Goal: Check status: Check status

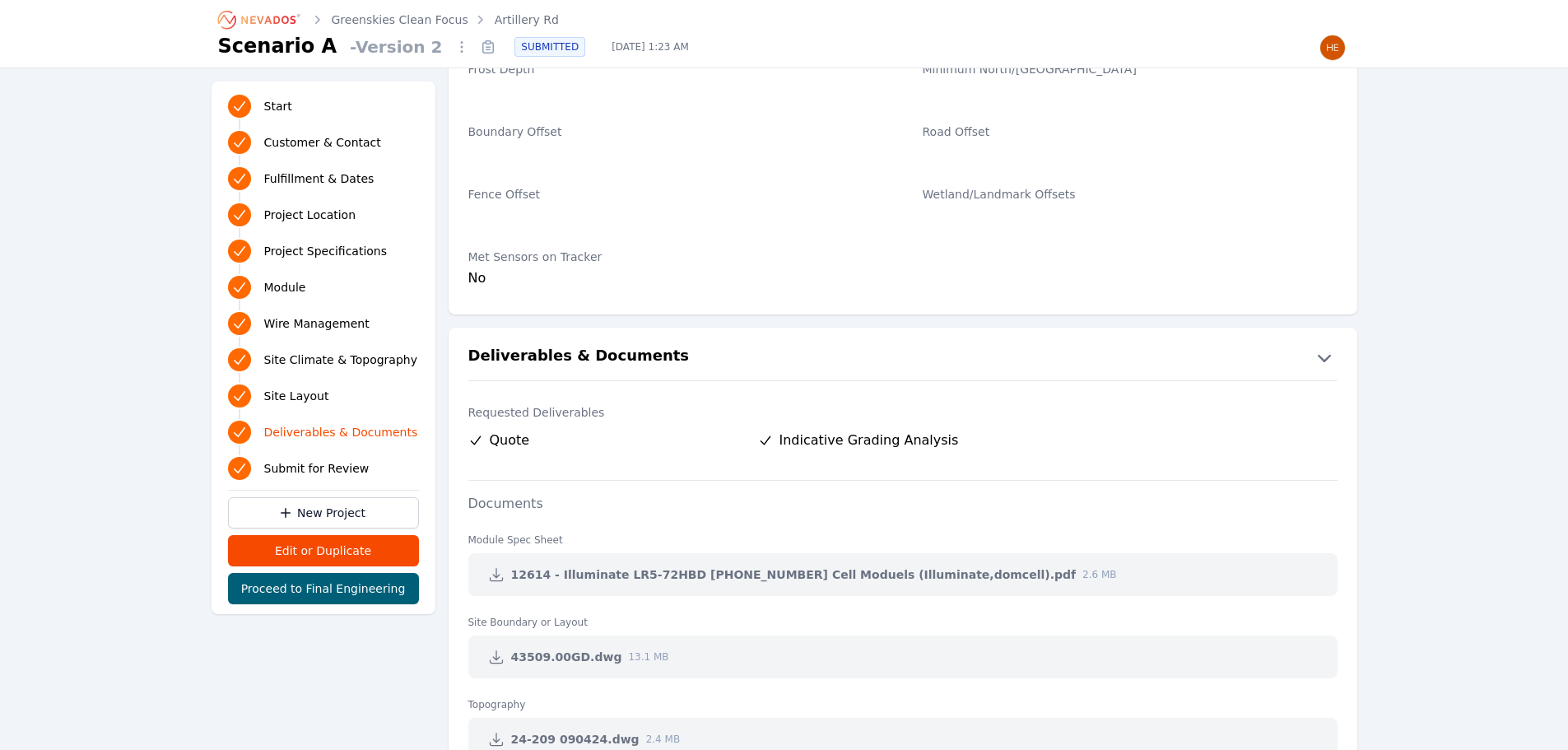
scroll to position [3570, 0]
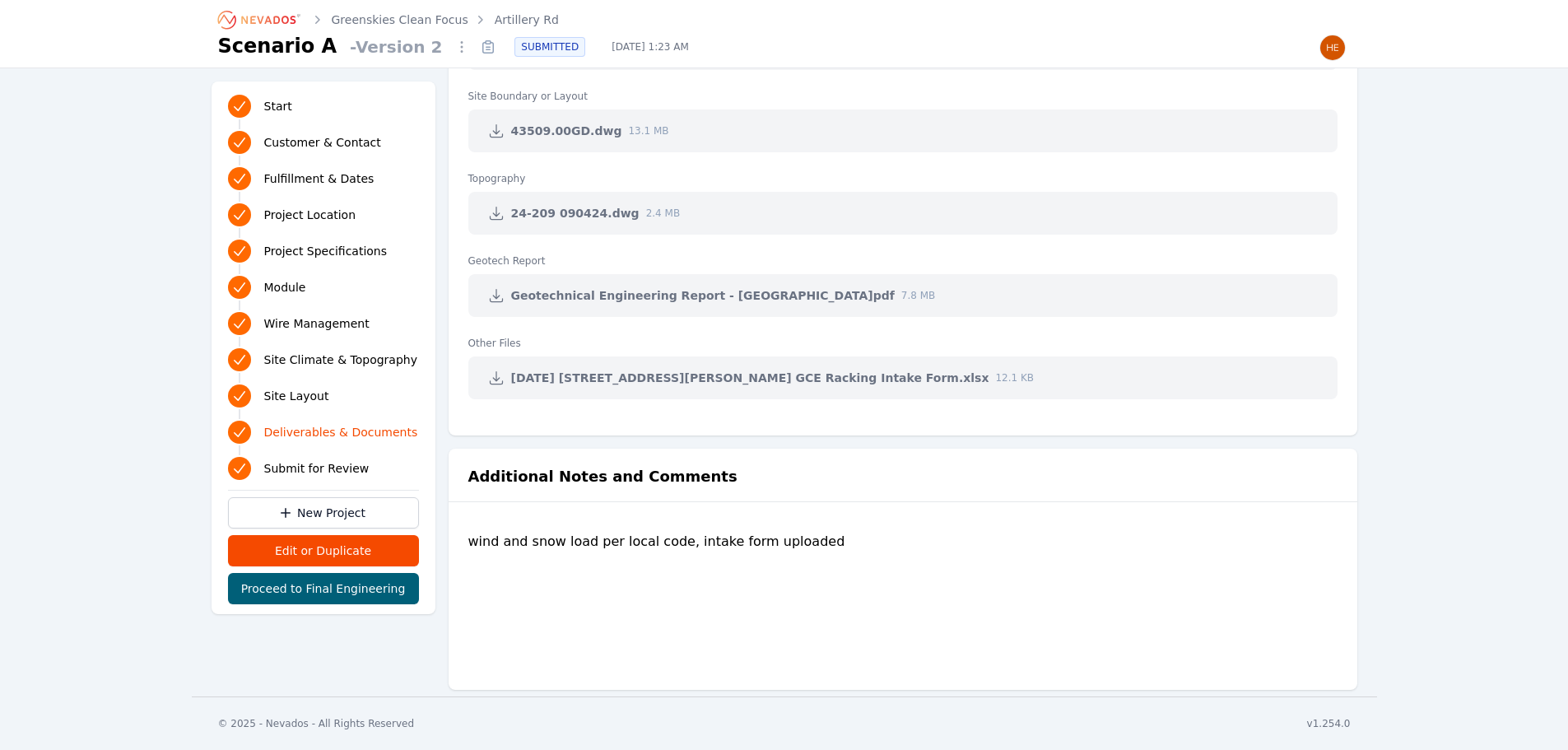
click at [499, 378] on icon at bounding box center [495, 378] width 12 height 12
click at [698, 594] on div "wind and snow load per local code, intake form uploaded" at bounding box center [903, 597] width 869 height 131
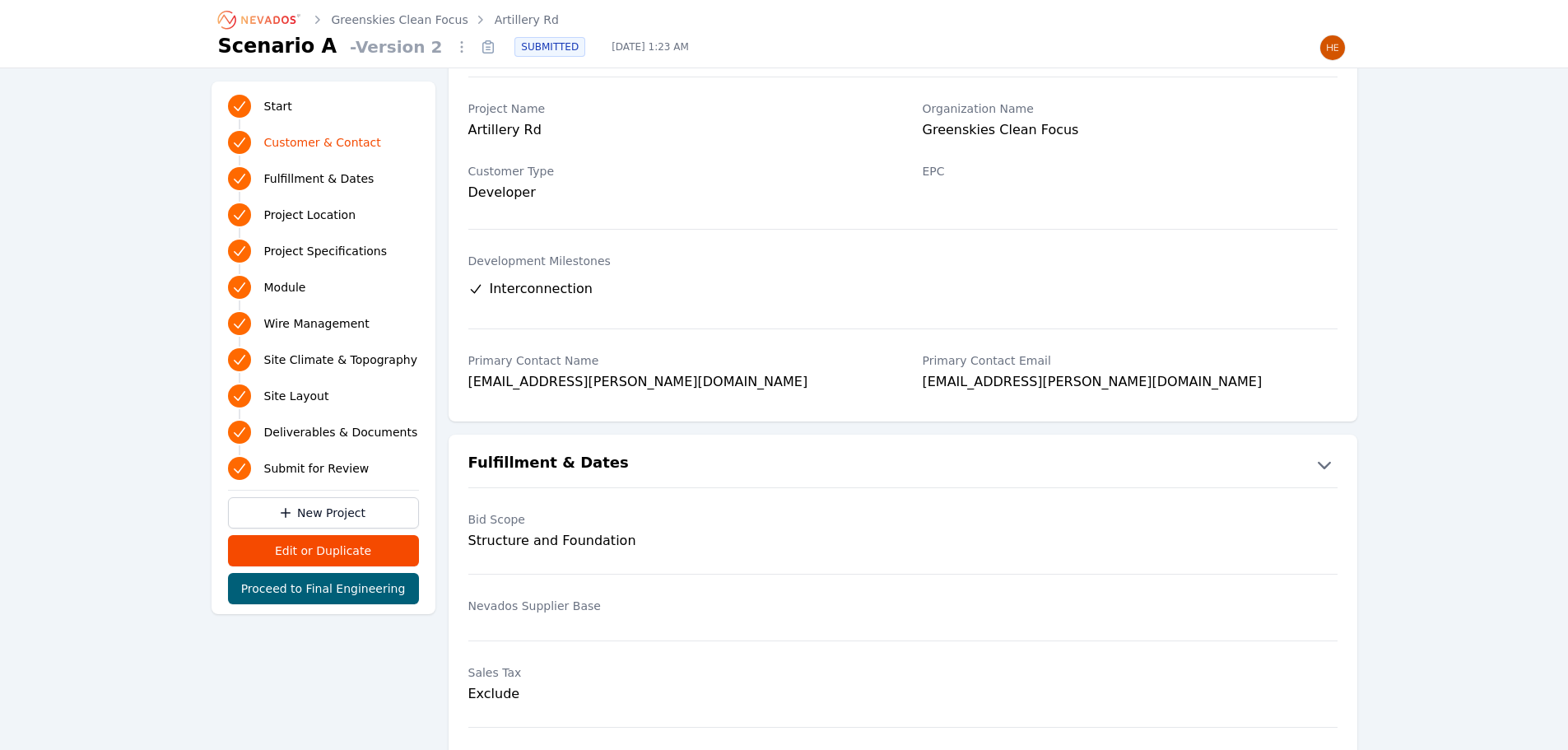
scroll to position [0, 0]
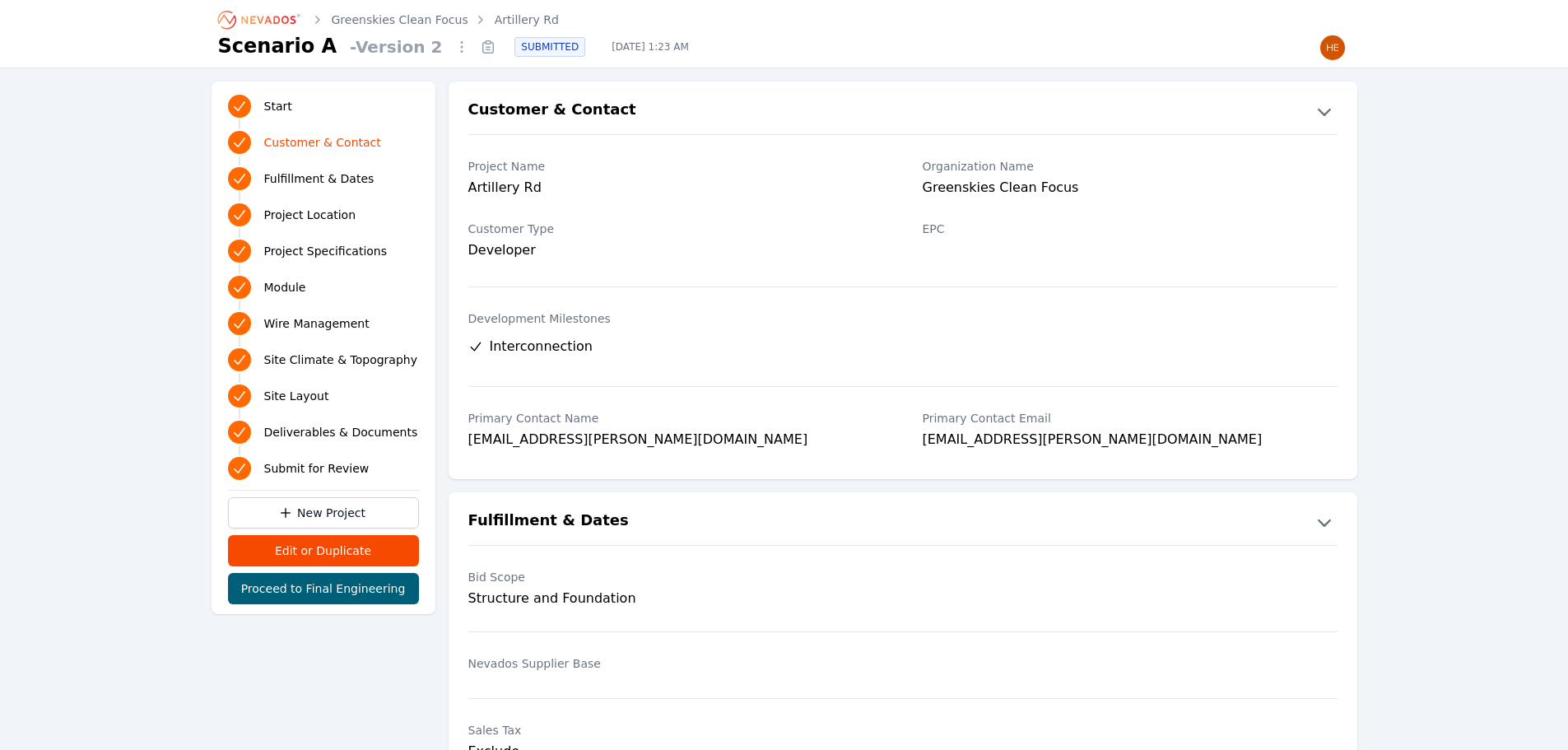
click at [502, 16] on link "Artillery Rd" at bounding box center [526, 19] width 64 height 17
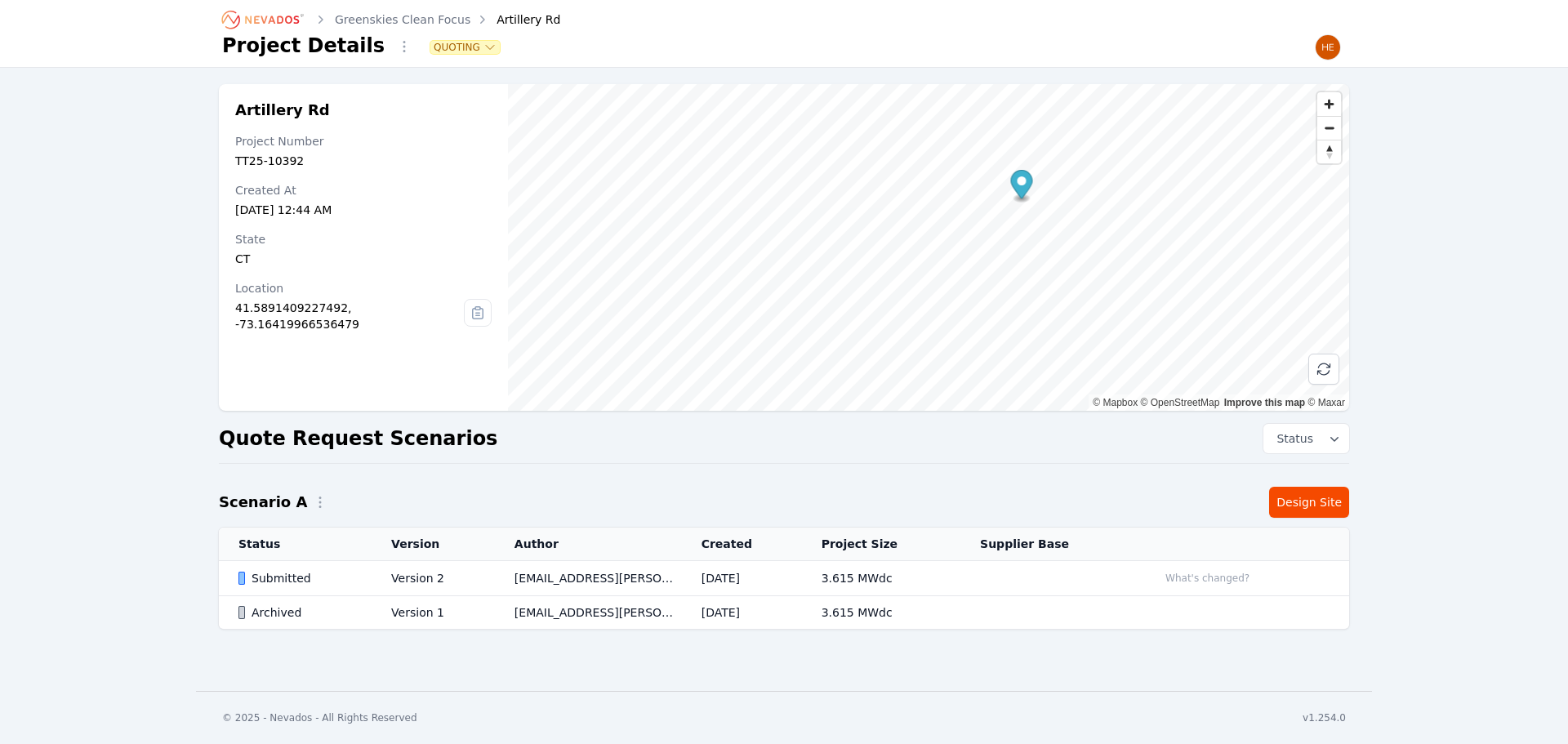
click at [415, 18] on link "Greenskies Clean Focus" at bounding box center [403, 19] width 136 height 17
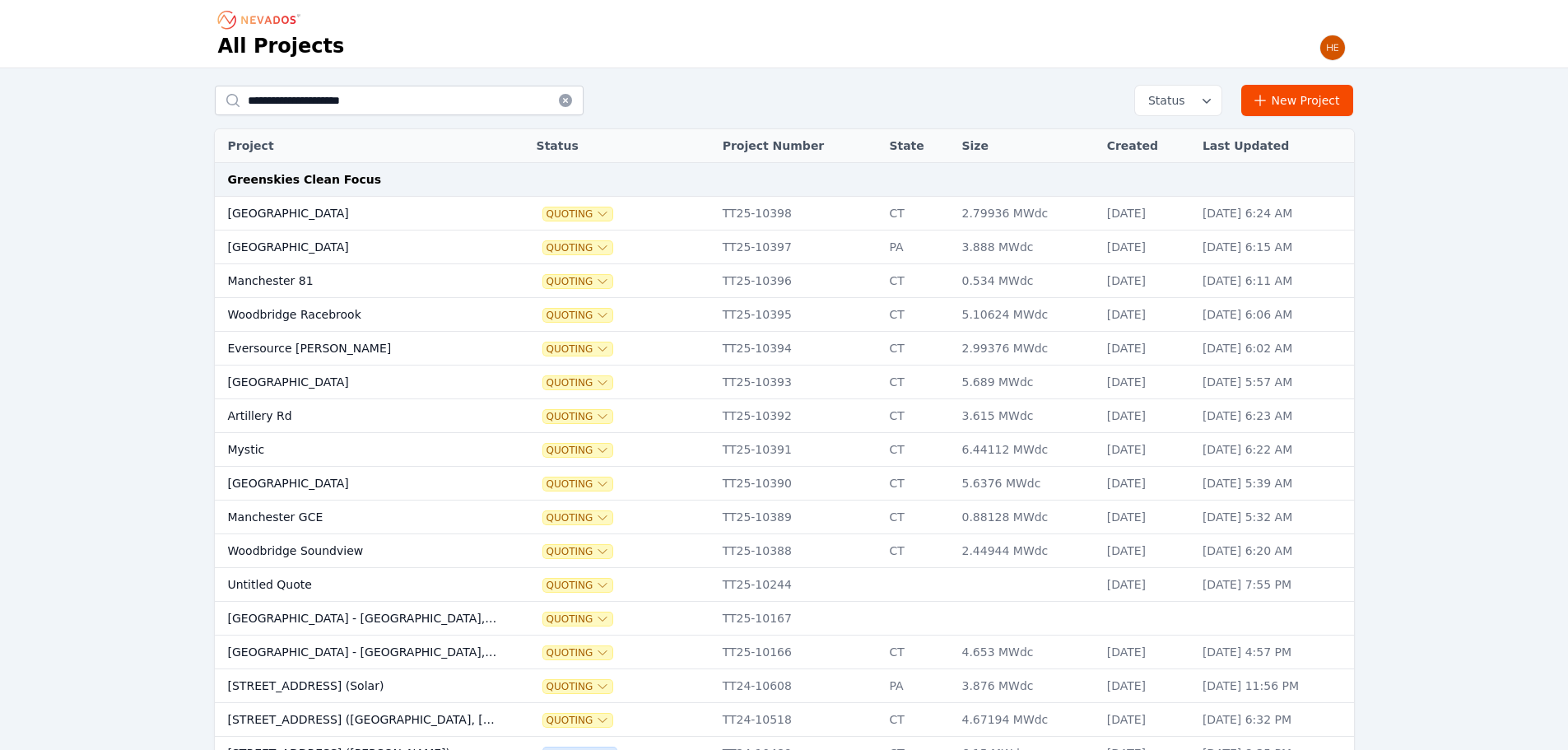
click at [289, 313] on td "Woodbridge Racebrook" at bounding box center [360, 315] width 291 height 33
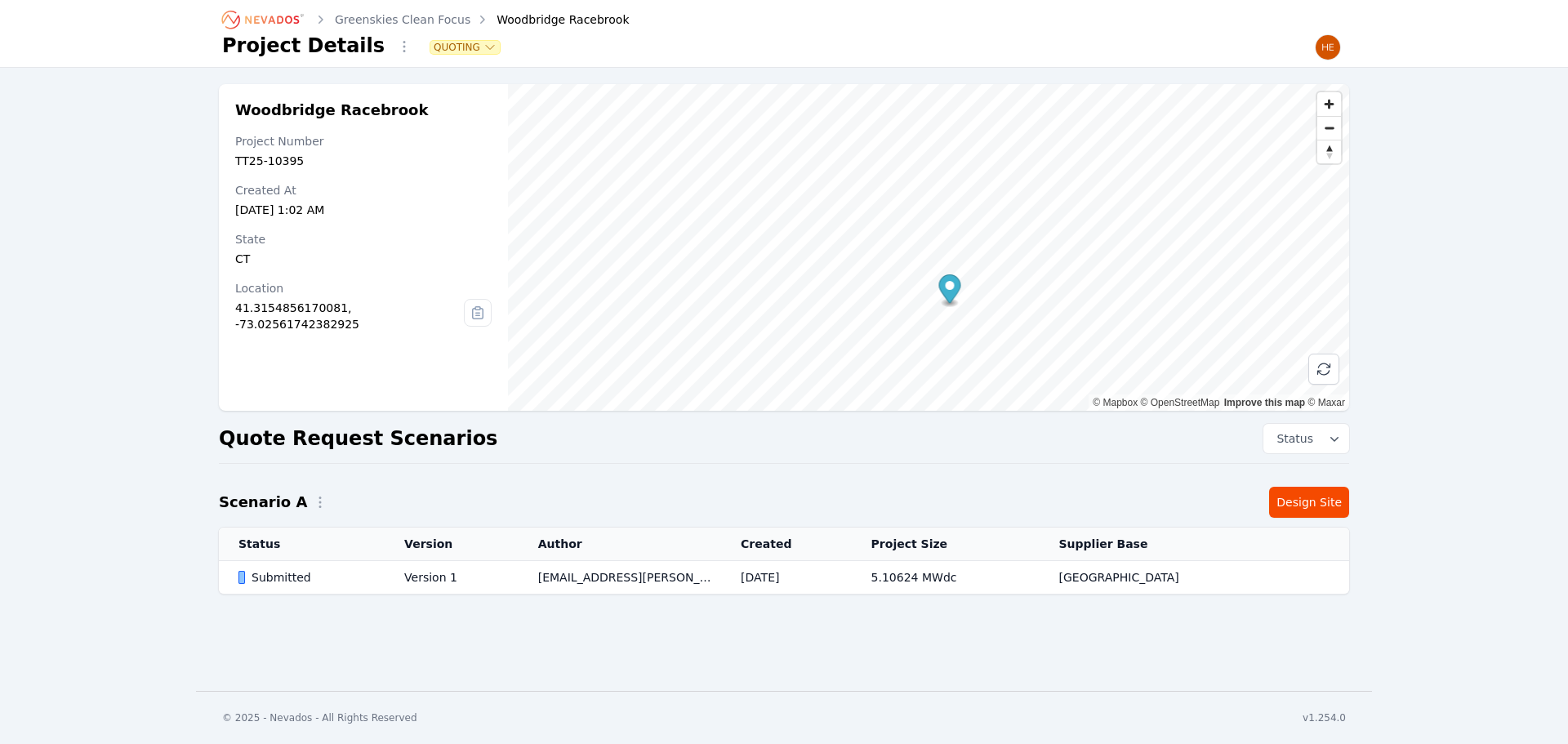
click at [356, 16] on link "Greenskies Clean Focus" at bounding box center [403, 19] width 136 height 17
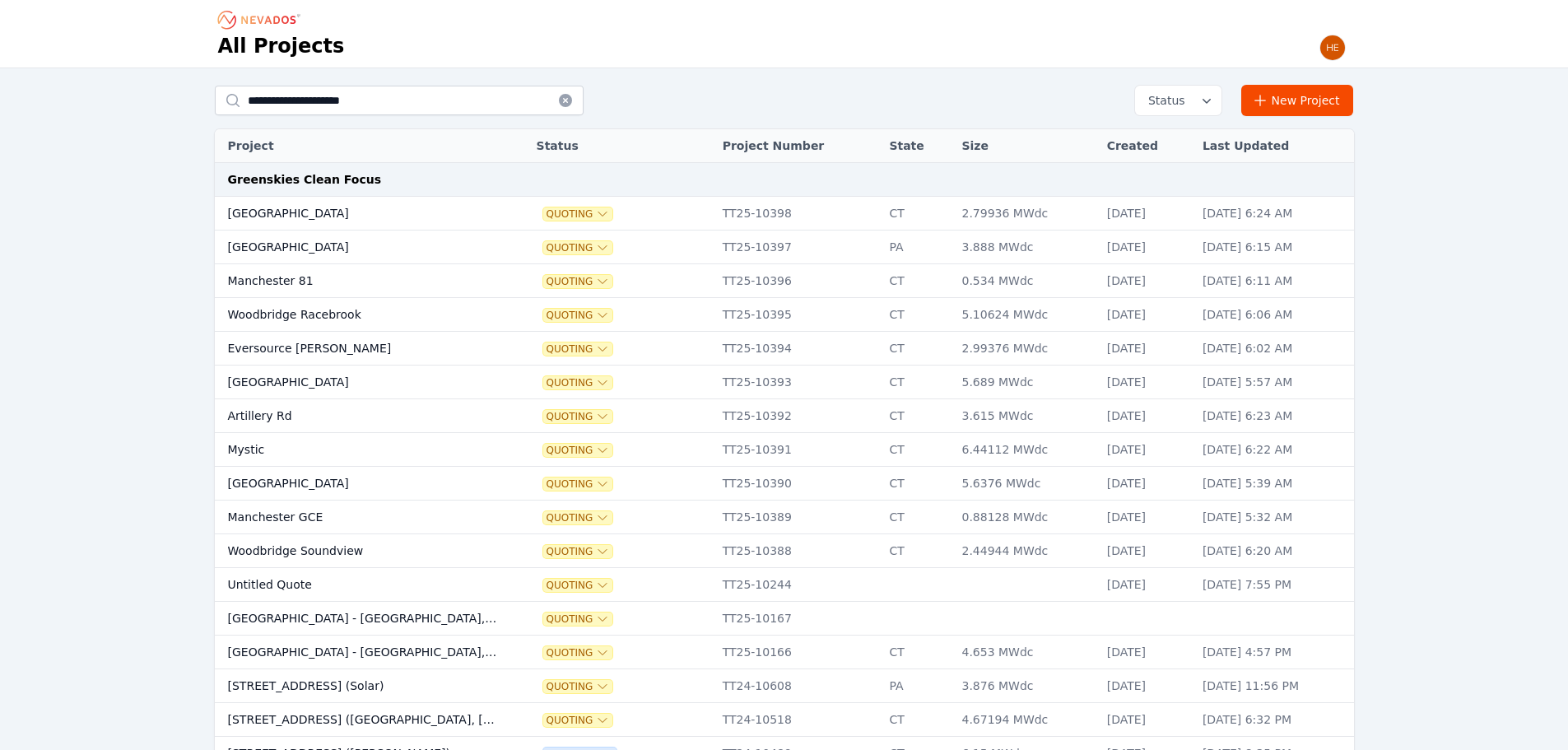
click at [284, 280] on td "Manchester 81" at bounding box center [360, 281] width 291 height 33
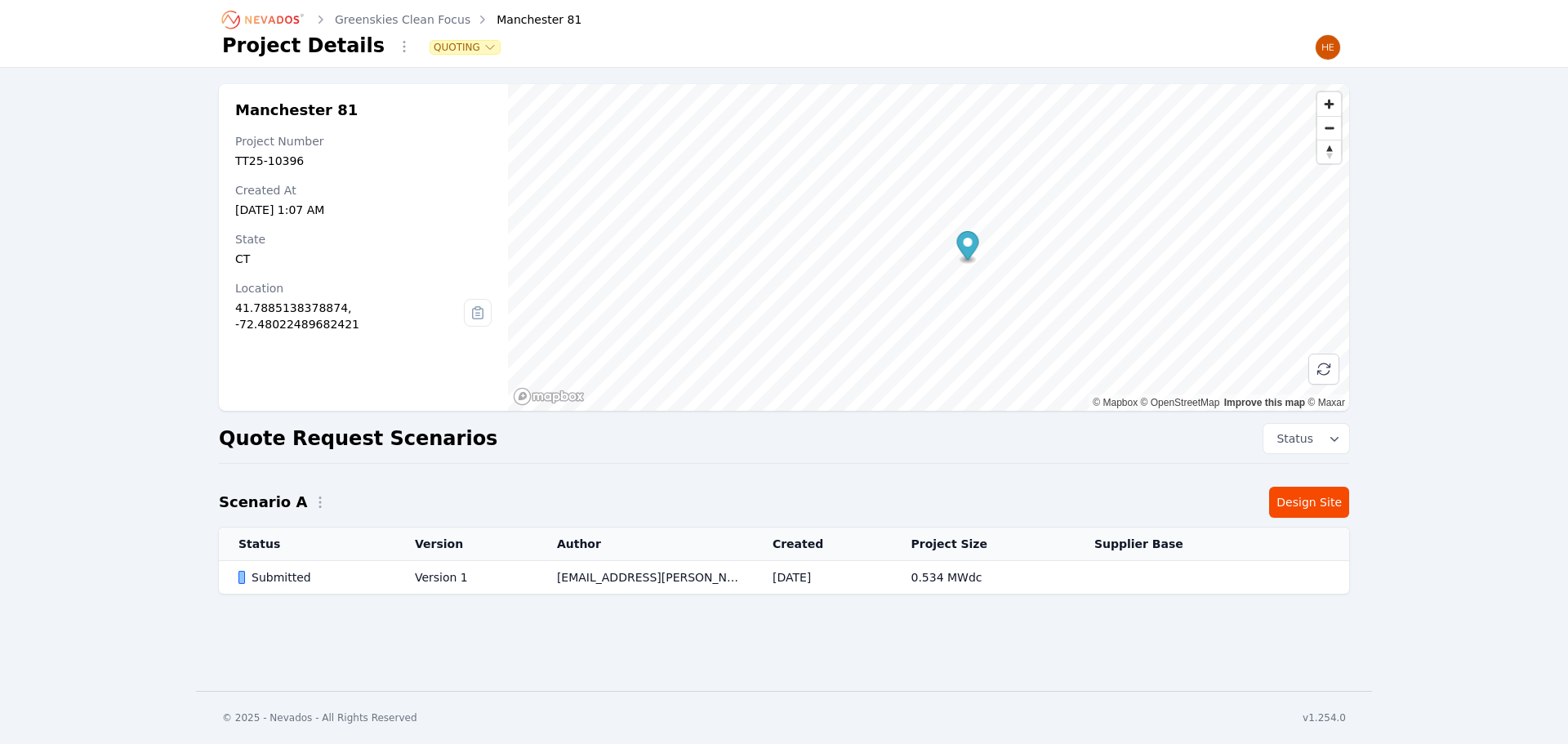
click at [369, 19] on link "Greenskies Clean Focus" at bounding box center [403, 19] width 136 height 17
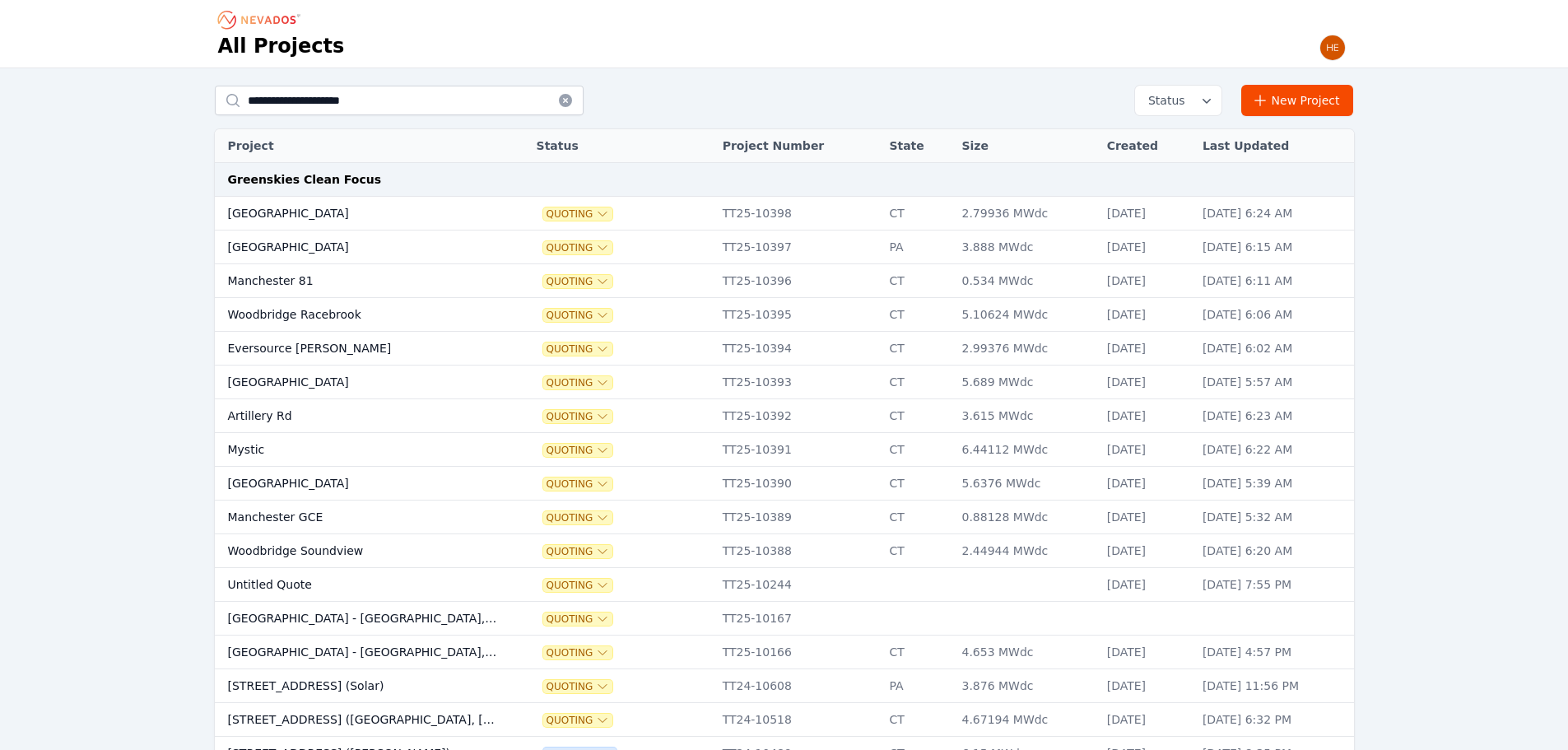
click at [252, 491] on td "[GEOGRAPHIC_DATA]" at bounding box center [360, 483] width 291 height 33
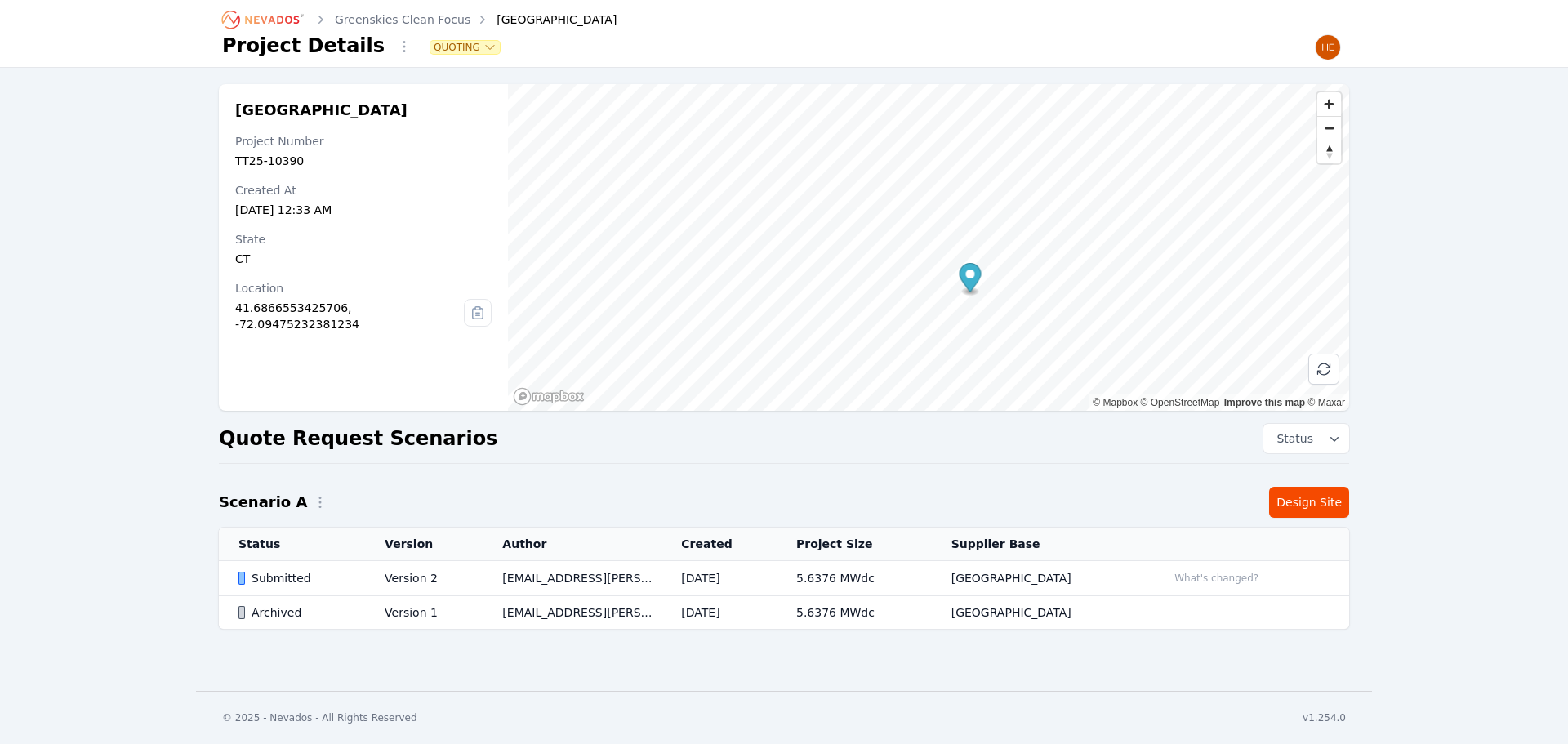
click at [408, 15] on link "Greenskies Clean Focus" at bounding box center [403, 19] width 136 height 17
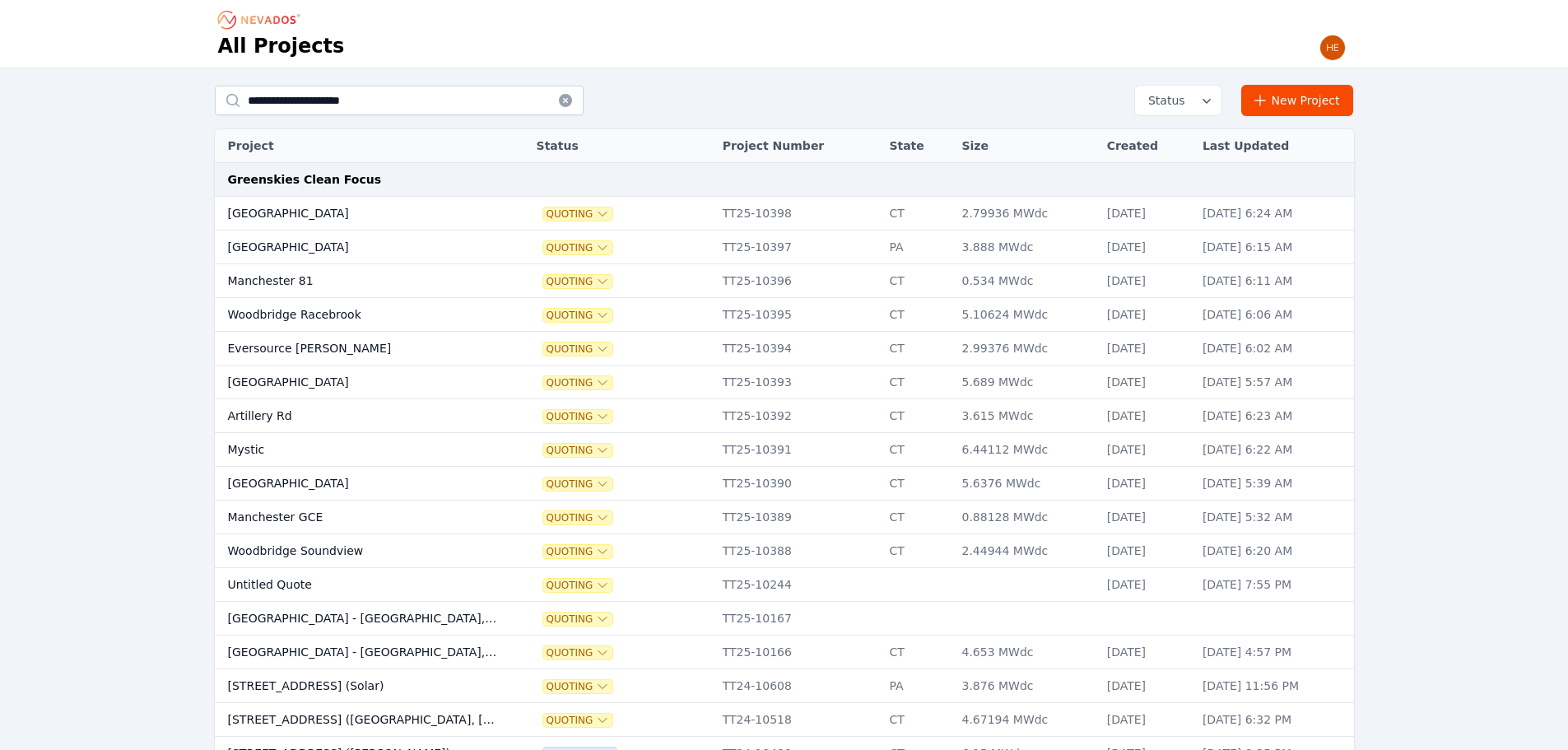
click at [232, 446] on td "Mystic" at bounding box center [360, 449] width 291 height 33
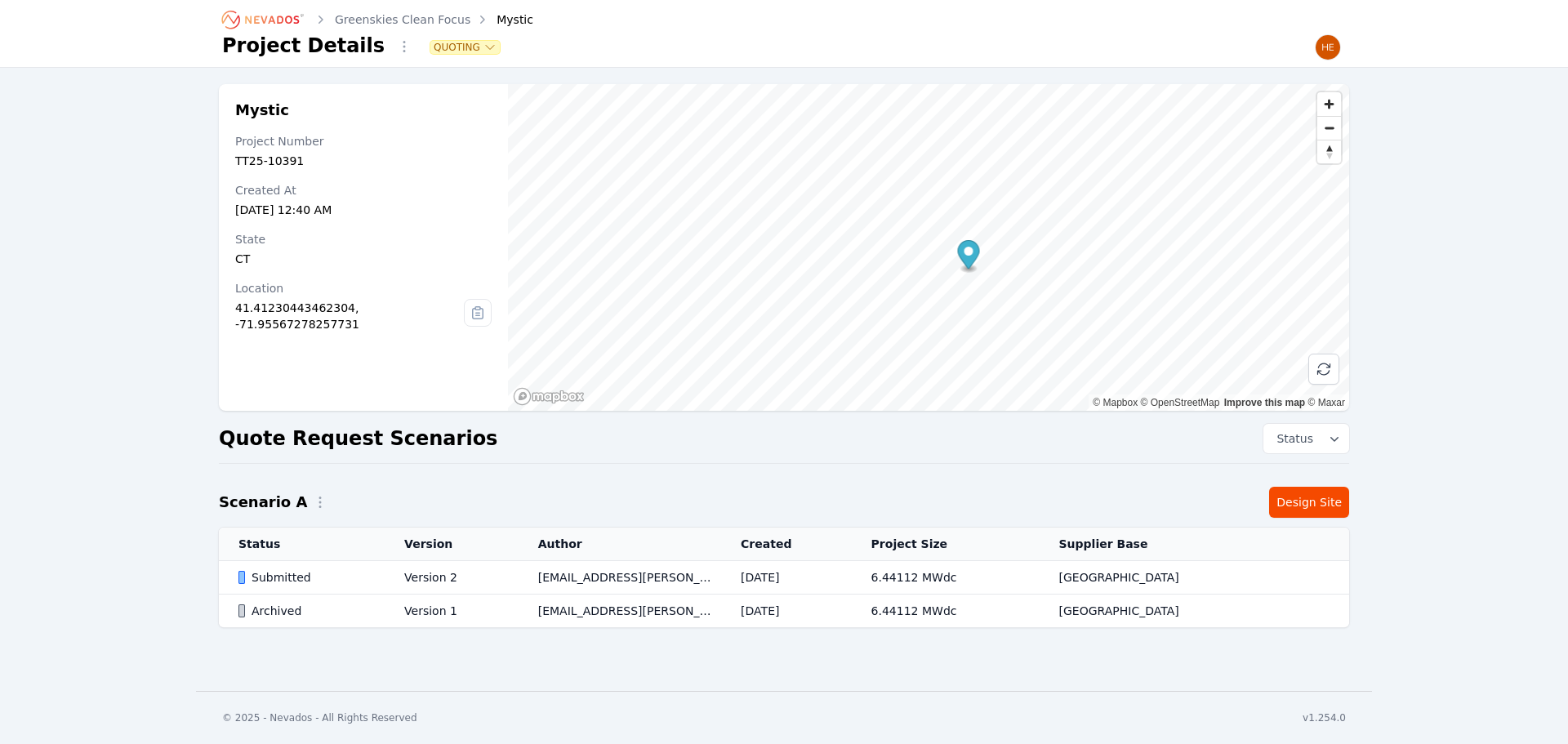
click at [301, 580] on div "Submitted" at bounding box center [307, 577] width 138 height 17
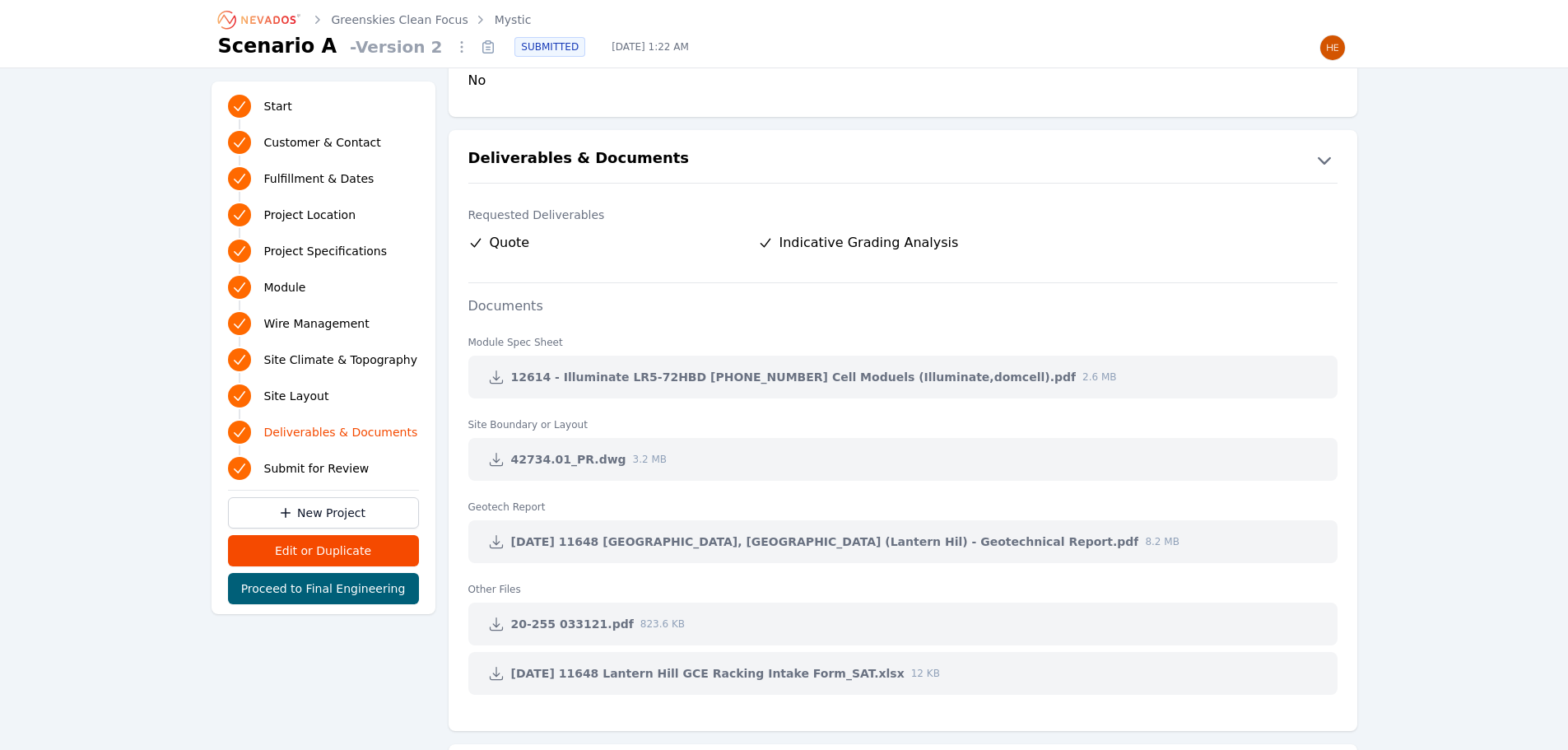
scroll to position [3456, 0]
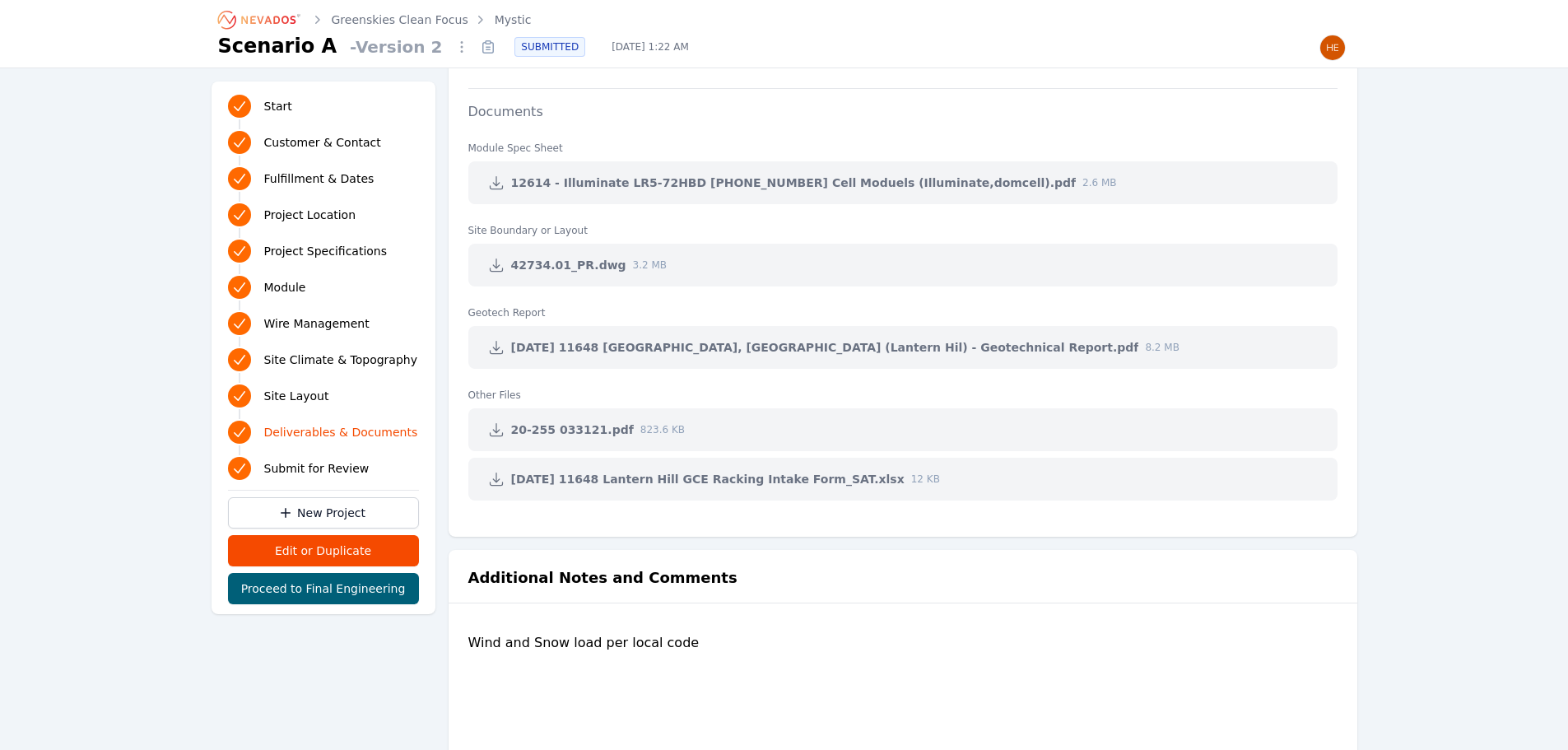
click at [496, 186] on icon at bounding box center [495, 182] width 12 height 12
click at [503, 268] on icon at bounding box center [496, 265] width 17 height 17
click at [393, 12] on link "Greenskies Clean Focus" at bounding box center [400, 19] width 137 height 17
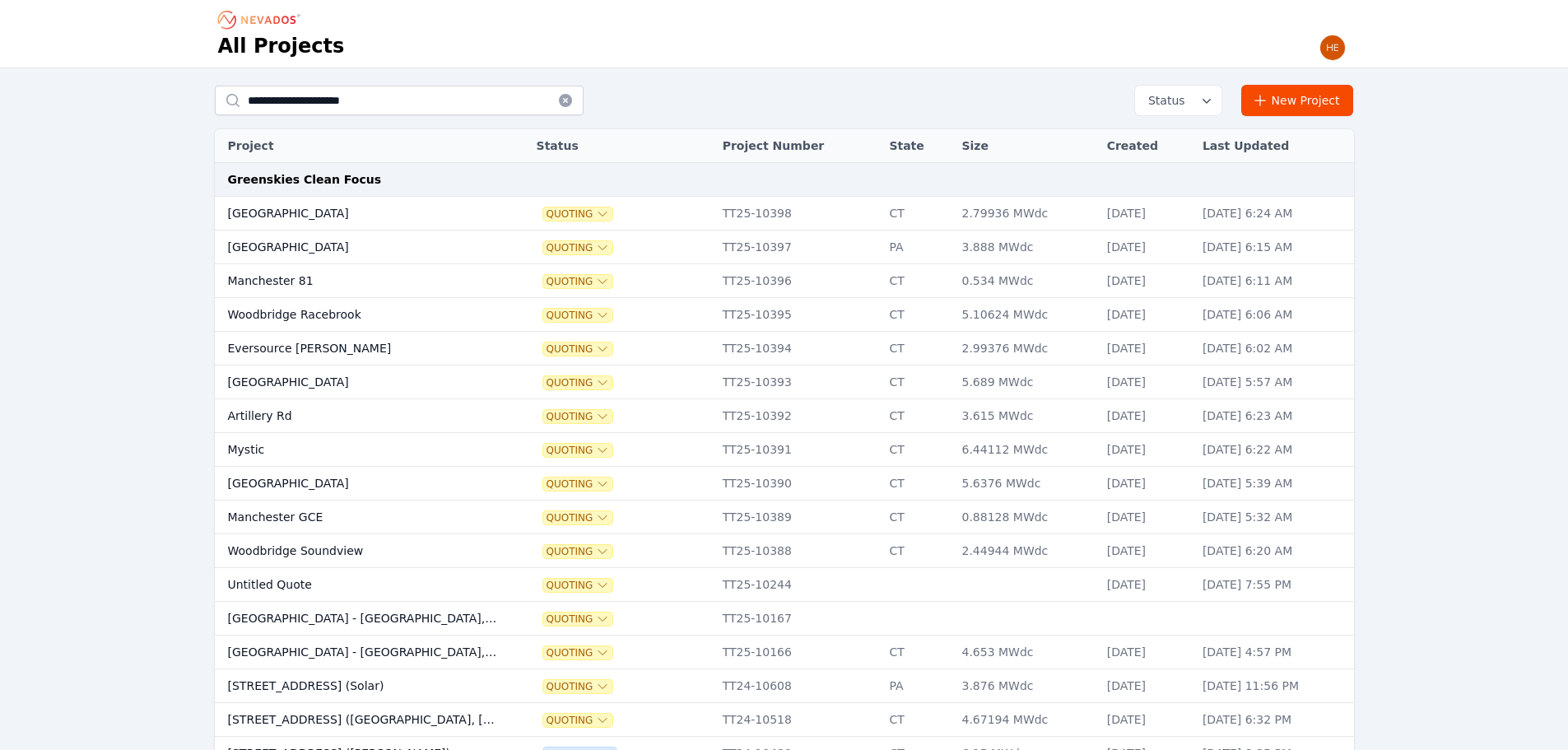
click at [307, 545] on td "Woodbridge Soundview" at bounding box center [360, 551] width 291 height 33
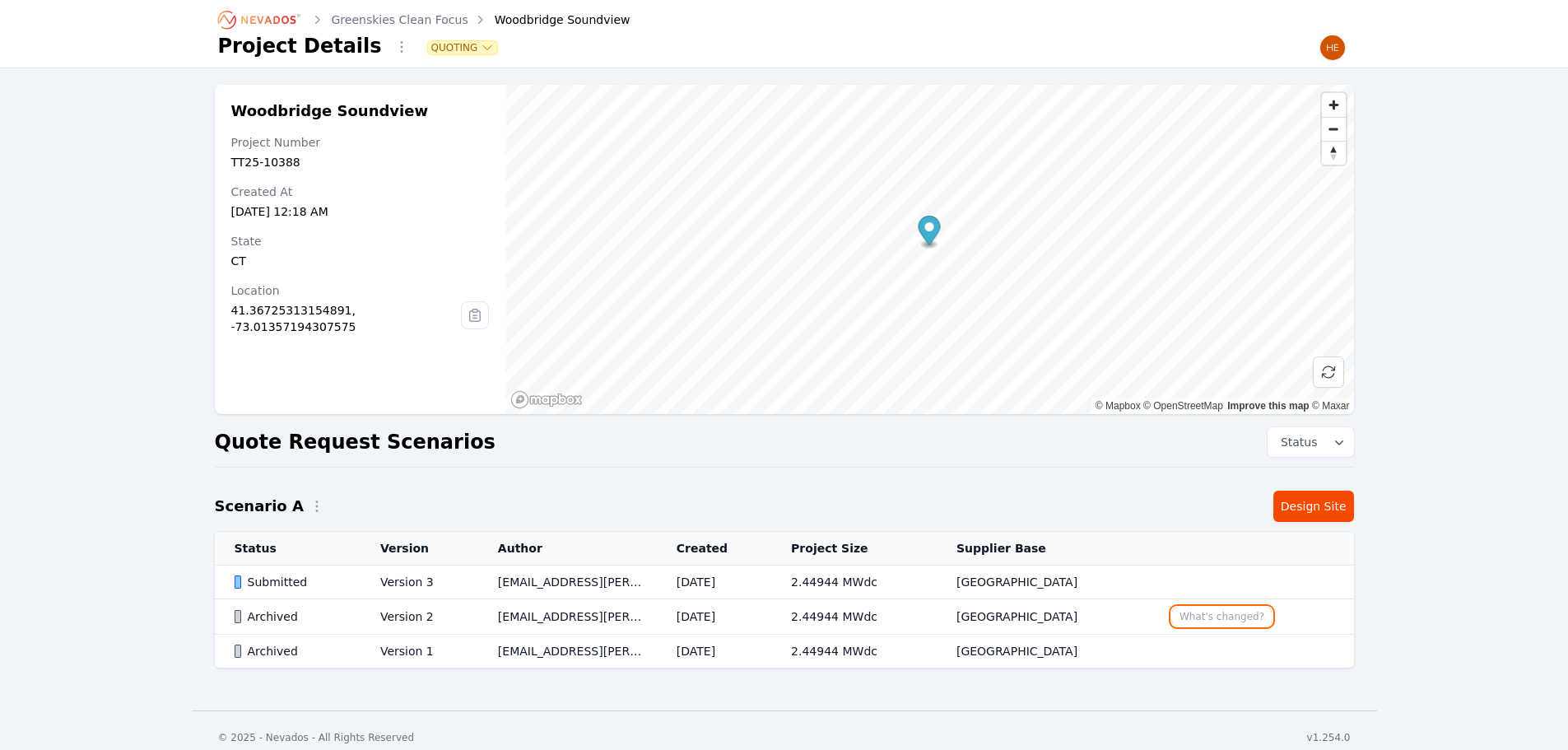
click at [1231, 616] on button "What's changed?" at bounding box center [1222, 617] width 100 height 19
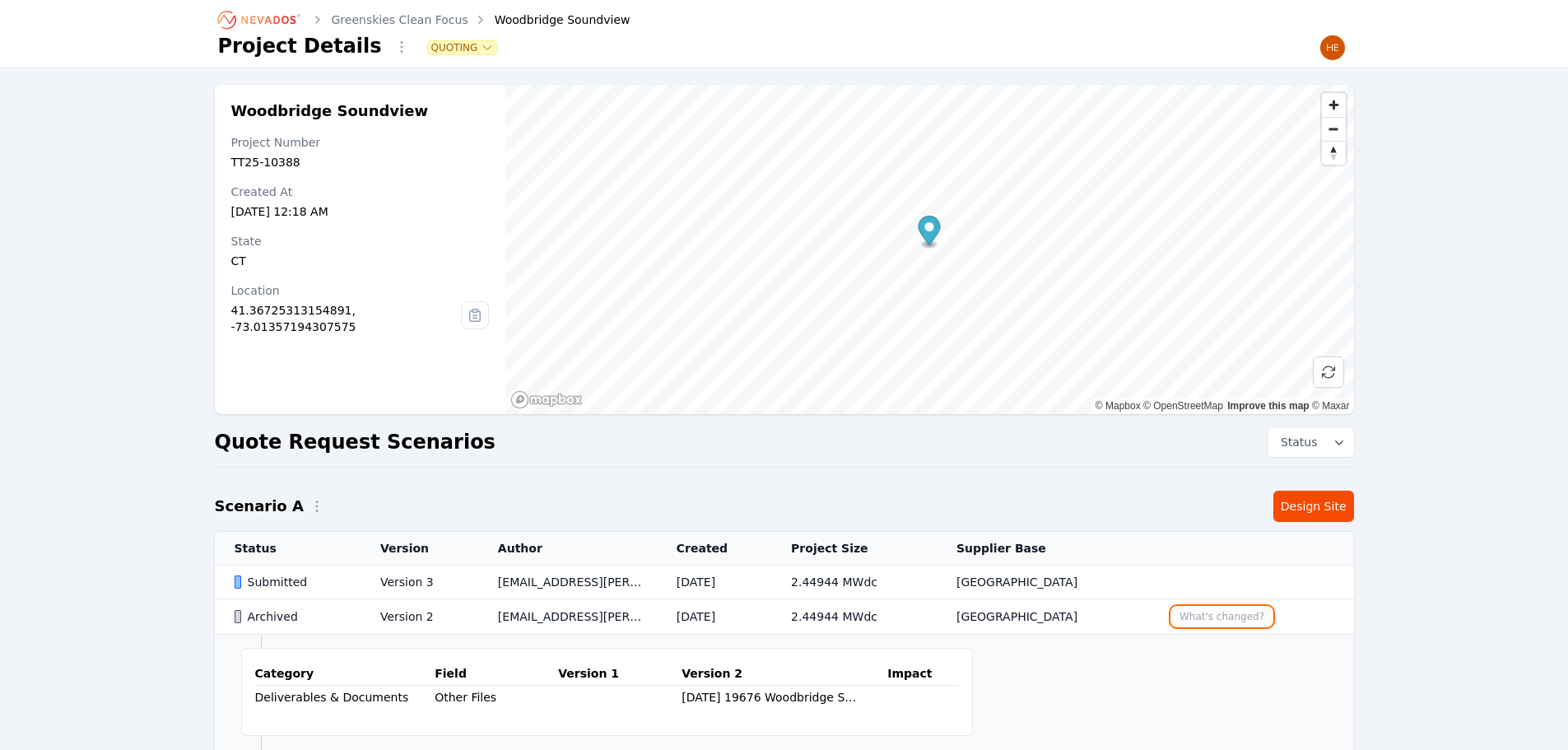
click at [1234, 616] on button "What's changed?" at bounding box center [1222, 617] width 100 height 19
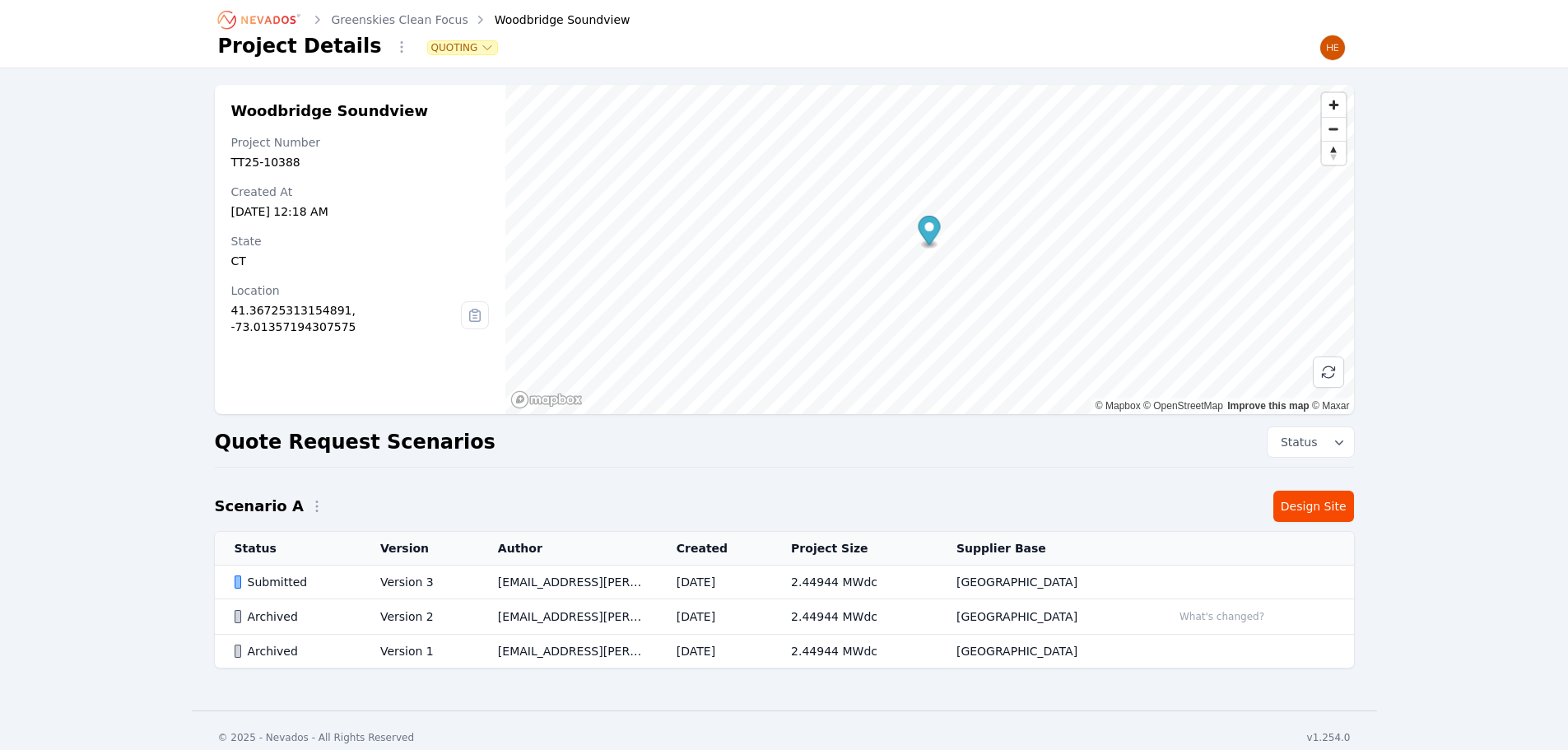
click at [301, 572] on td "Submitted" at bounding box center [287, 581] width 145 height 33
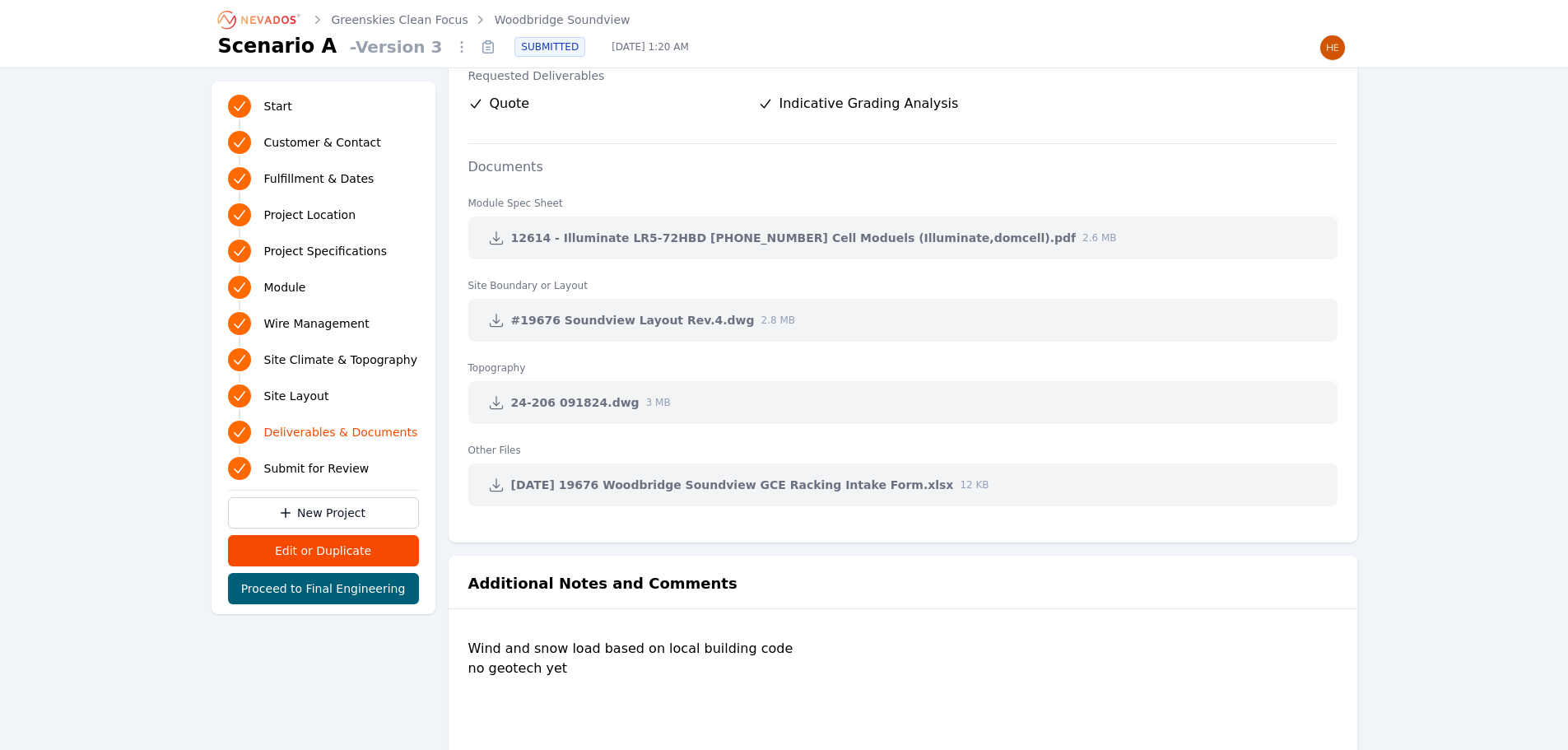
scroll to position [3373, 0]
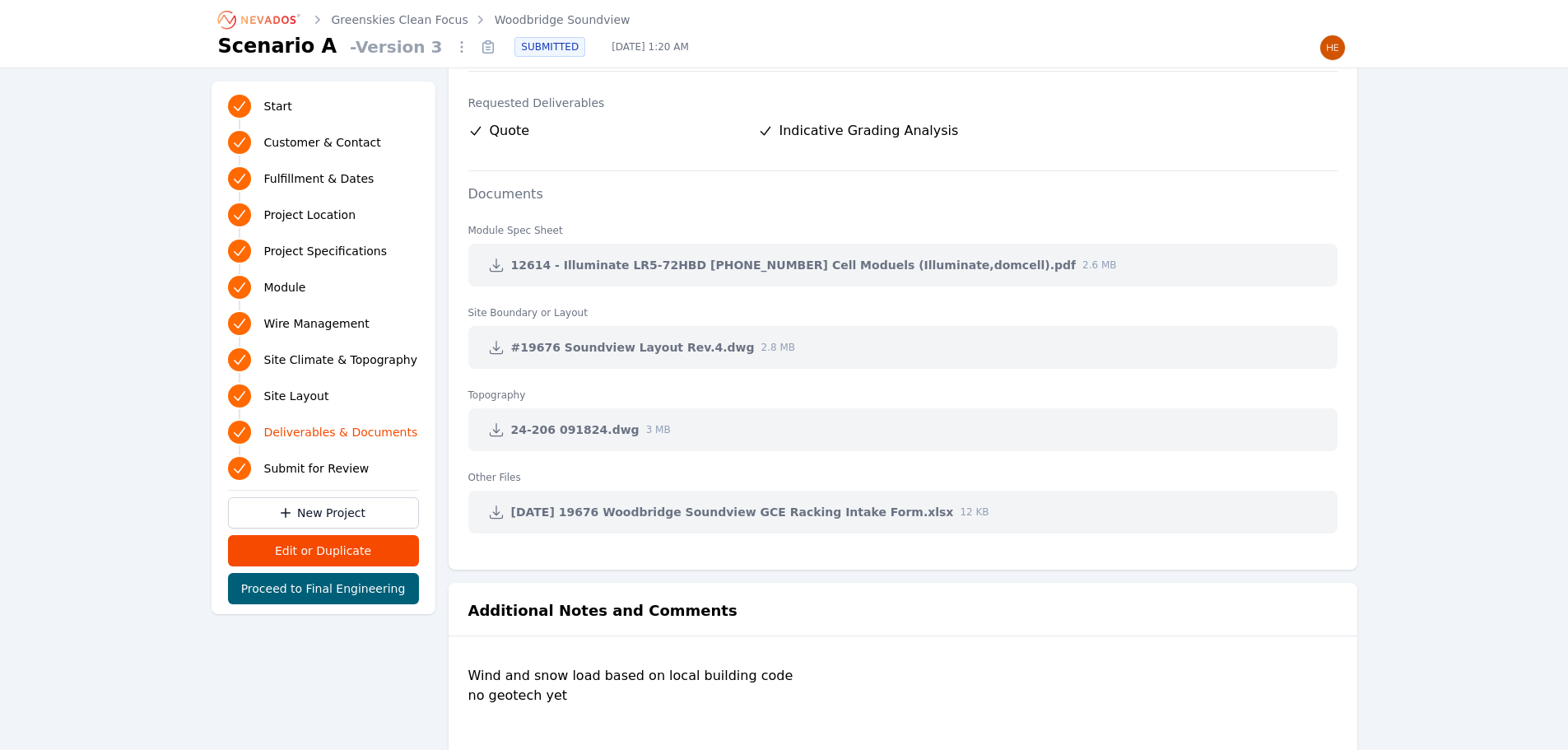
click at [492, 274] on link at bounding box center [496, 265] width 30 height 30
click at [499, 340] on icon at bounding box center [496, 347] width 17 height 17
click at [494, 428] on icon at bounding box center [496, 430] width 17 height 17
click at [499, 510] on icon at bounding box center [496, 512] width 17 height 17
